Goal: Check status: Check status

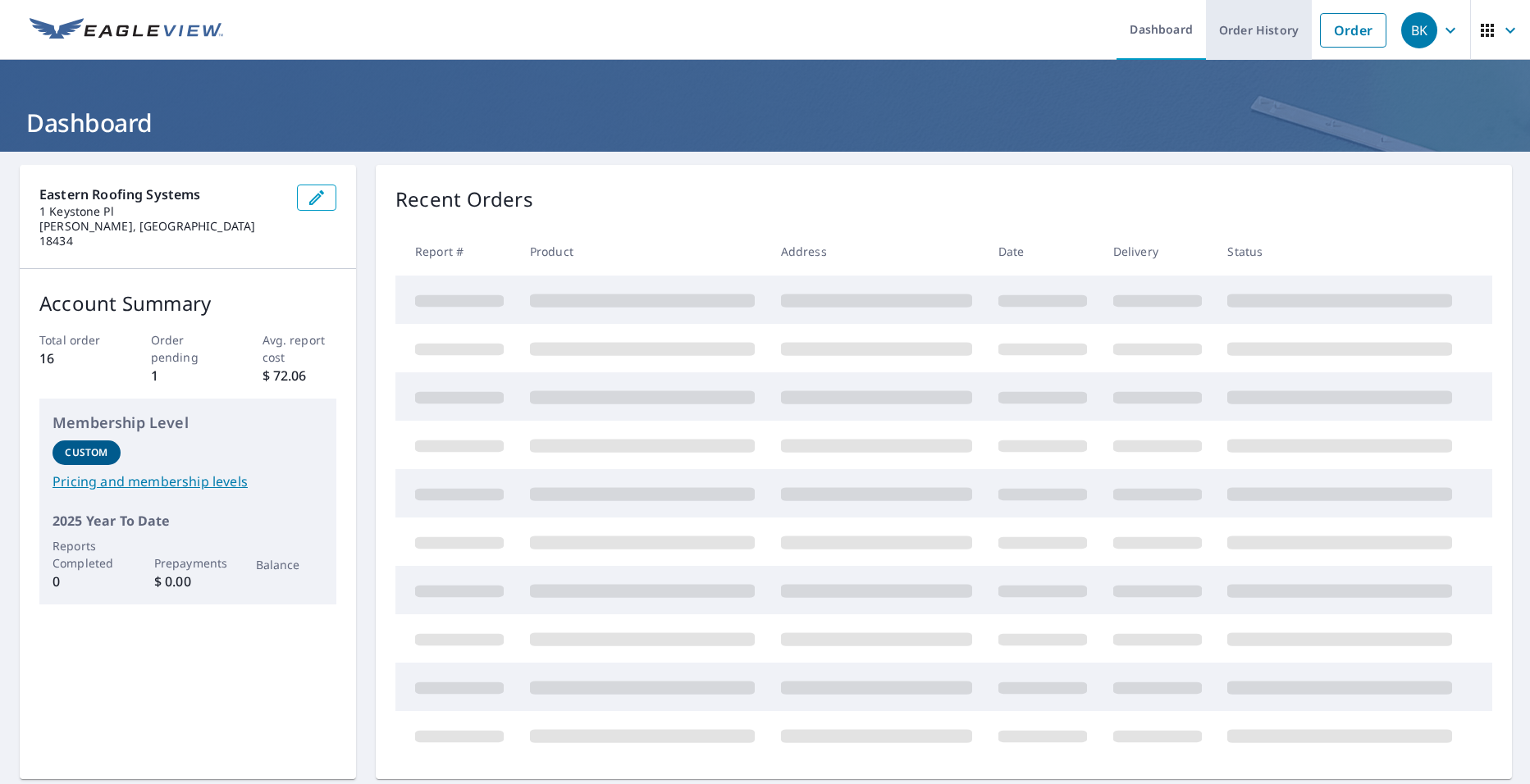
click at [1228, 33] on link "Order History" at bounding box center [1258, 30] width 106 height 60
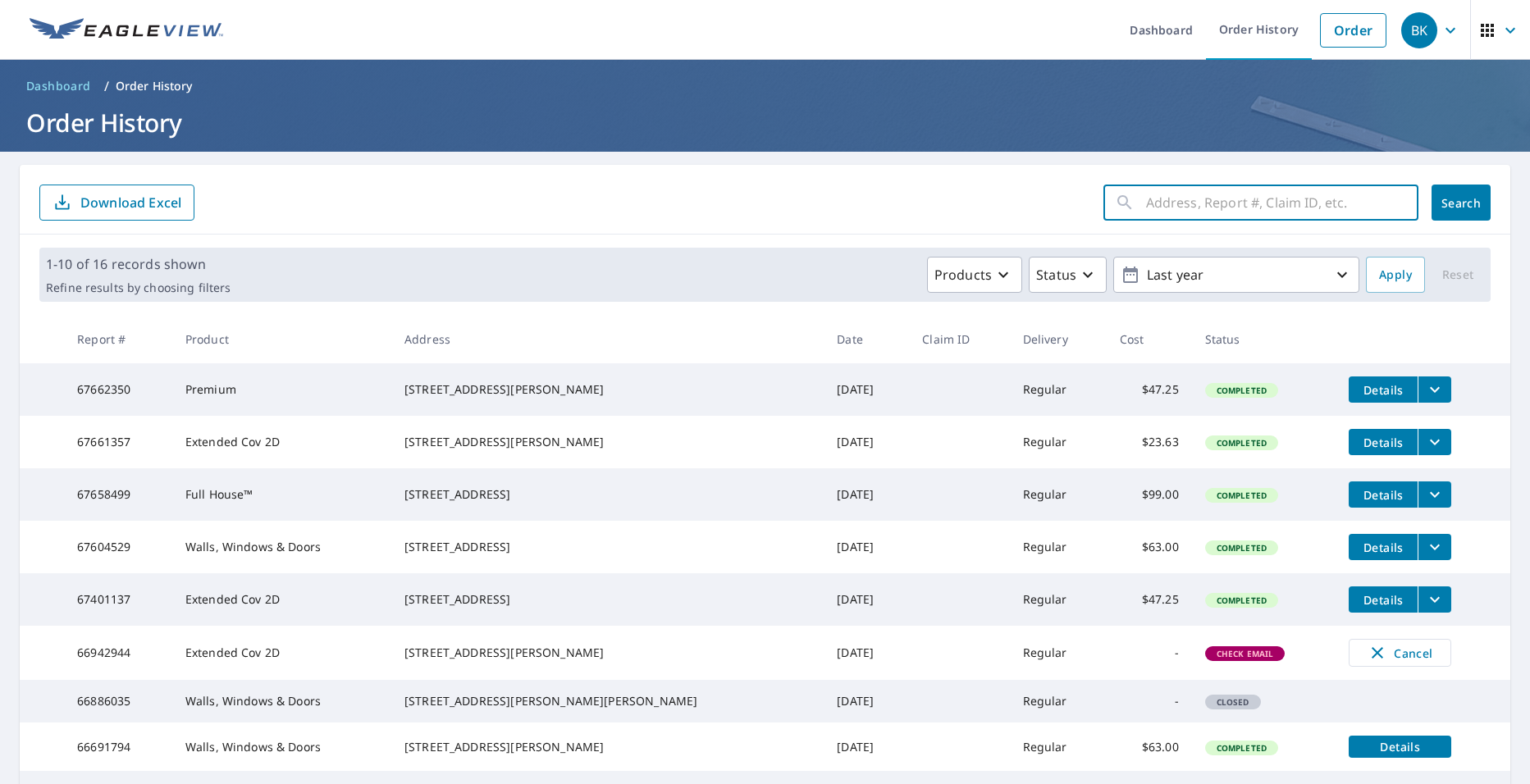
click at [1190, 205] on input "text" at bounding box center [1282, 202] width 273 height 46
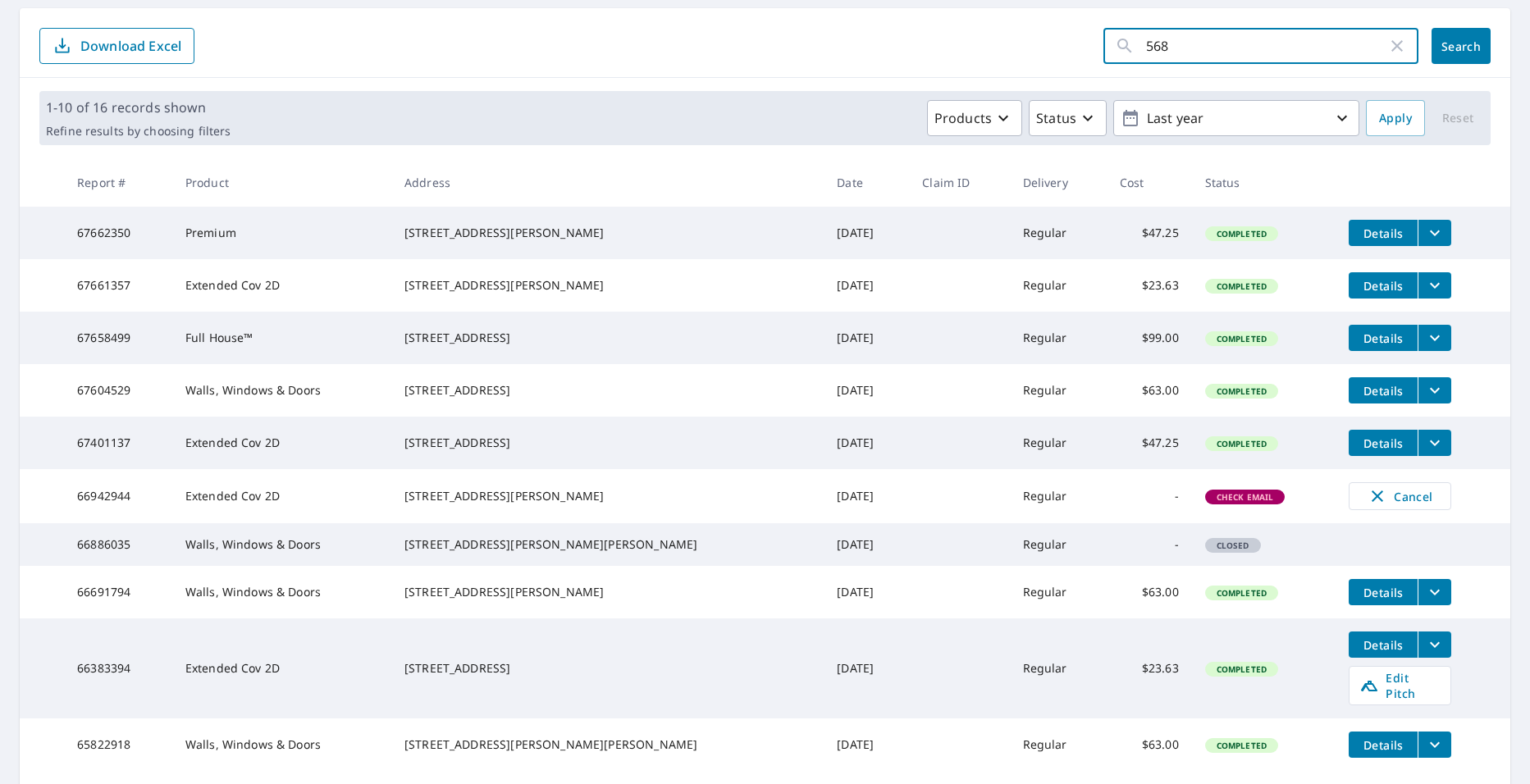
scroll to position [156, 0]
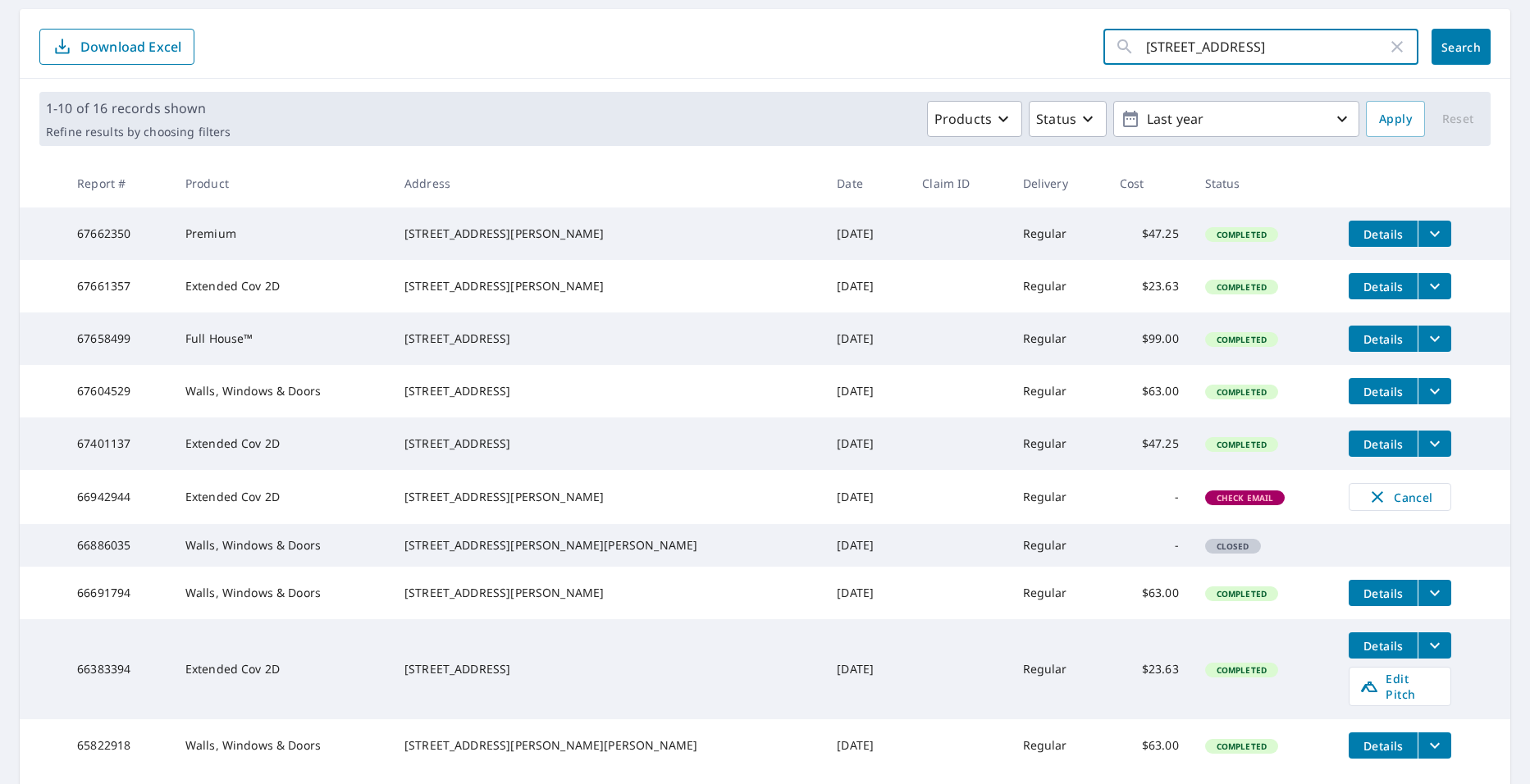
type input "568 ridge rd"
click button "Search" at bounding box center [1461, 47] width 59 height 36
